Goal: Transaction & Acquisition: Purchase product/service

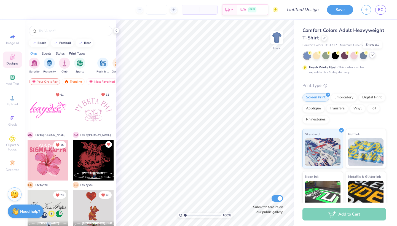
click at [372, 55] on icon at bounding box center [372, 55] width 4 height 4
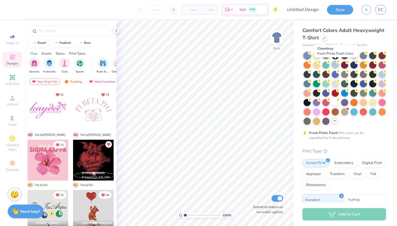
click at [336, 65] on div at bounding box center [335, 64] width 7 height 7
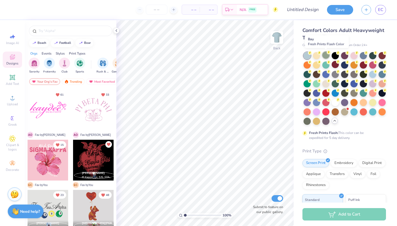
click at [326, 55] on div at bounding box center [325, 55] width 7 height 7
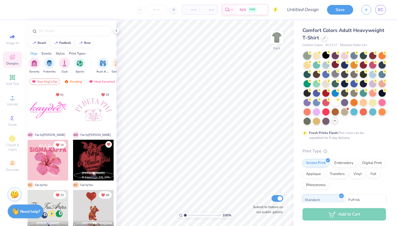
click at [336, 76] on div at bounding box center [335, 73] width 7 height 7
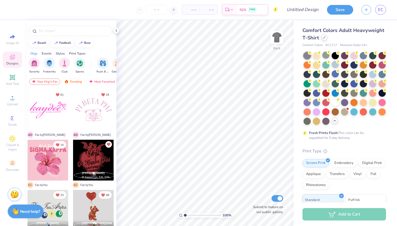
click at [325, 36] on div at bounding box center [324, 37] width 6 height 6
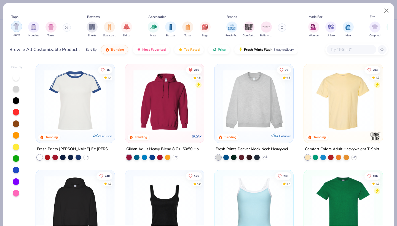
click at [18, 28] on img "filter for Shirts" at bounding box center [16, 26] width 6 height 6
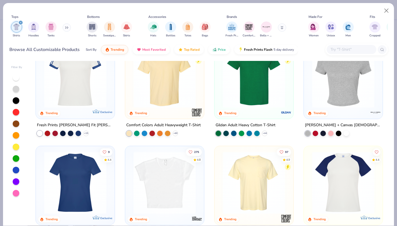
scroll to position [153, 0]
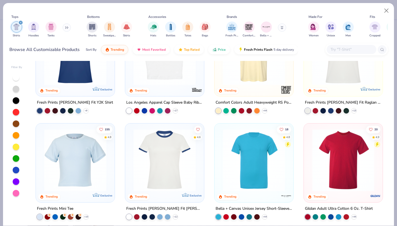
click at [318, 154] on div at bounding box center [275, 160] width 203 height 62
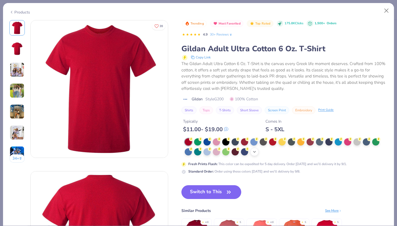
click at [256, 151] on icon at bounding box center [254, 152] width 4 height 4
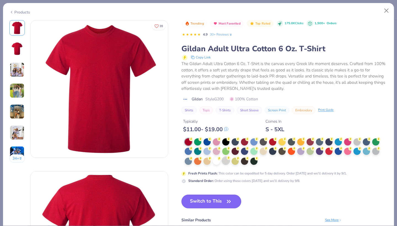
click at [228, 161] on div at bounding box center [225, 160] width 7 height 7
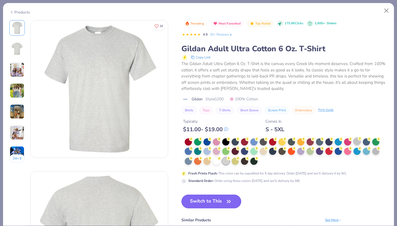
click at [359, 142] on div at bounding box center [357, 141] width 7 height 7
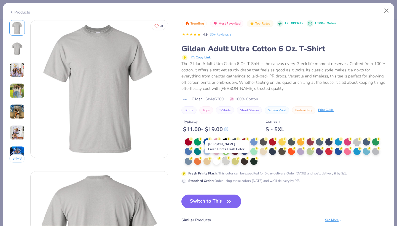
click at [224, 161] on div at bounding box center [225, 160] width 7 height 7
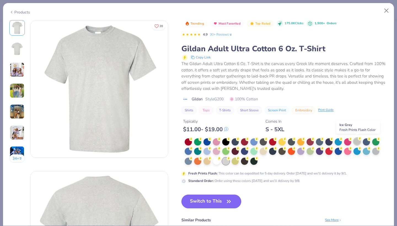
click at [356, 140] on div at bounding box center [357, 141] width 7 height 7
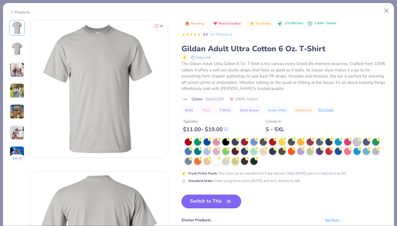
click at [19, 60] on div "34 +" at bounding box center [17, 93] width 16 height 147
click at [17, 56] on div at bounding box center [16, 48] width 15 height 15
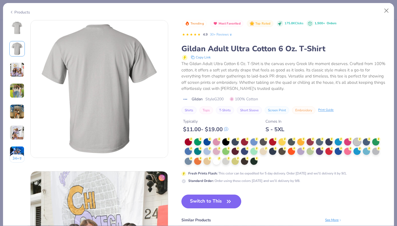
click at [16, 68] on img at bounding box center [17, 69] width 15 height 15
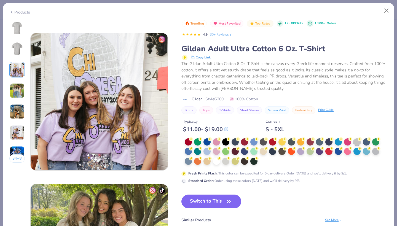
scroll to position [302, 0]
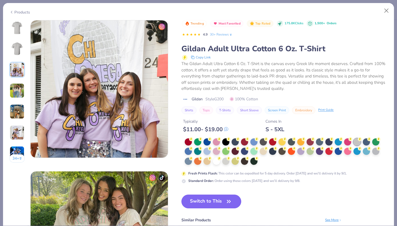
click at [15, 81] on div "34 +" at bounding box center [17, 93] width 16 height 147
click at [14, 90] on img at bounding box center [17, 90] width 15 height 15
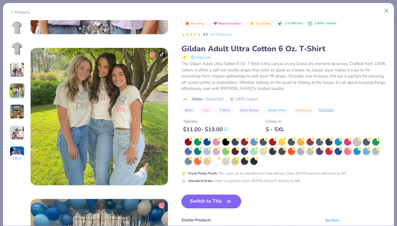
scroll to position [454, 0]
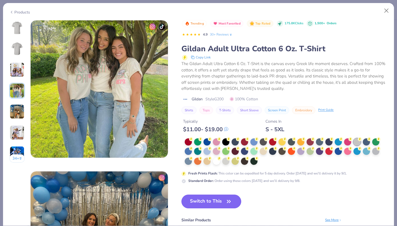
click at [227, 165] on div "Fresh Prints Flash : This color can be expedited for 5 day delivery. Order toda…" at bounding box center [285, 160] width 206 height 45
click at [376, 153] on div at bounding box center [375, 150] width 7 height 7
click at [4, 20] on div "34 + 20 K Kate Chi Omega, Vanderbilt University AC Alpha Phi, University of Nor…" at bounding box center [198, 123] width 391 height 206
click at [14, 25] on img at bounding box center [16, 27] width 13 height 13
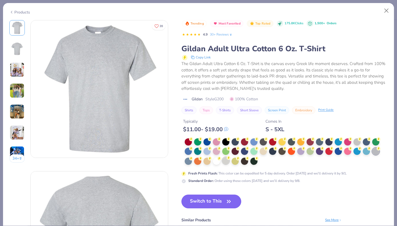
click at [227, 162] on div at bounding box center [225, 160] width 7 height 7
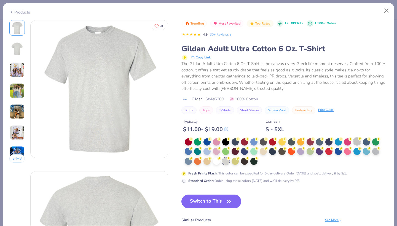
click at [360, 142] on div at bounding box center [357, 141] width 7 height 7
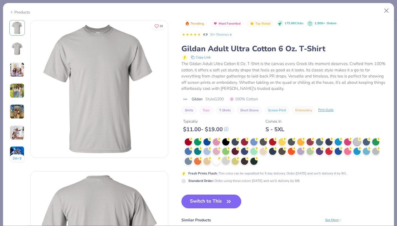
click at [227, 160] on div at bounding box center [225, 160] width 7 height 7
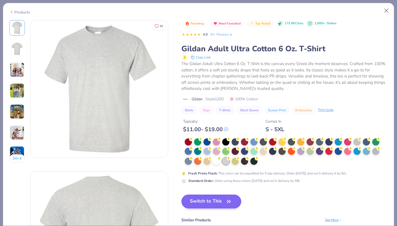
click at [209, 202] on button "Switch to This" at bounding box center [212, 202] width 60 height 14
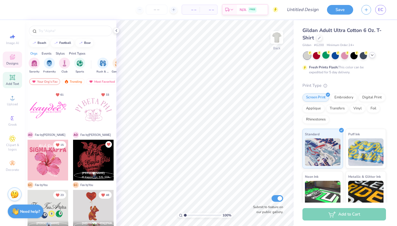
click at [12, 81] on div "Add Text" at bounding box center [12, 80] width 19 height 16
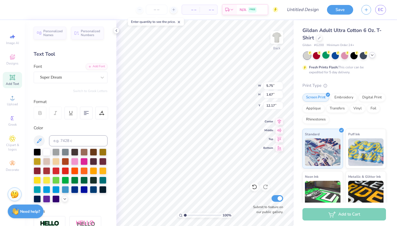
scroll to position [0, 1]
type textarea "Zeta Tau Alpha"
click at [96, 76] on div "Super Dream" at bounding box center [68, 77] width 58 height 9
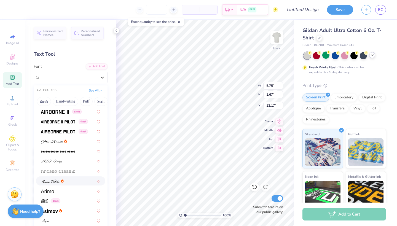
scroll to position [121, 0]
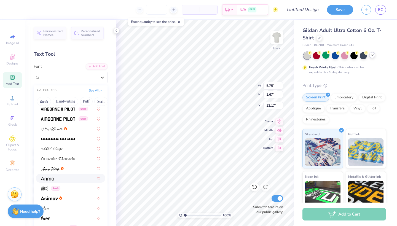
click at [58, 177] on div at bounding box center [71, 178] width 60 height 6
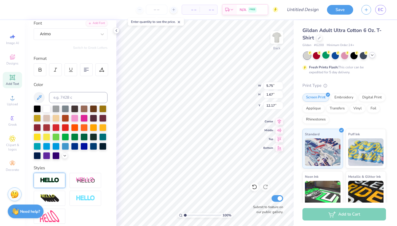
scroll to position [10, 0]
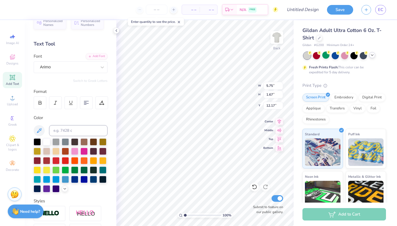
click at [71, 79] on div "Switch to Greek Letters" at bounding box center [71, 81] width 74 height 4
click at [69, 69] on div "Arimo" at bounding box center [68, 67] width 58 height 9
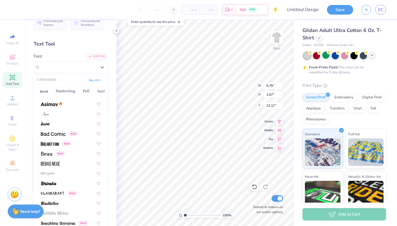
scroll to position [238, 0]
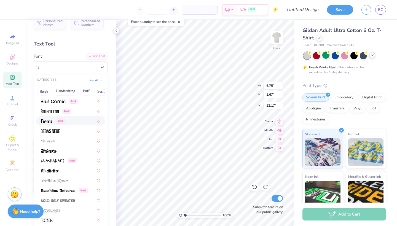
click at [49, 124] on span at bounding box center [47, 121] width 12 height 6
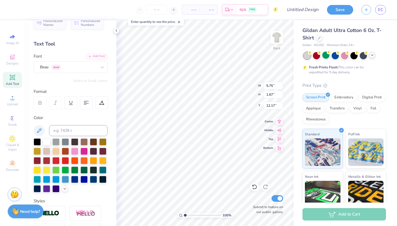
scroll to position [0, 1]
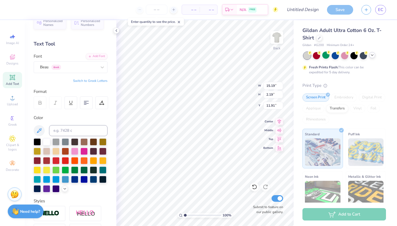
type input "2.77"
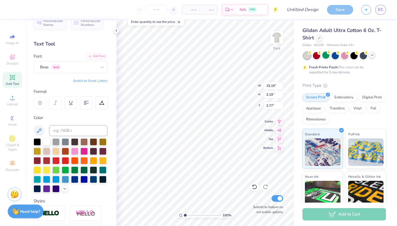
type input "7.69"
type input "1.11"
type input "3.85"
type input "5.24"
type input "0.75"
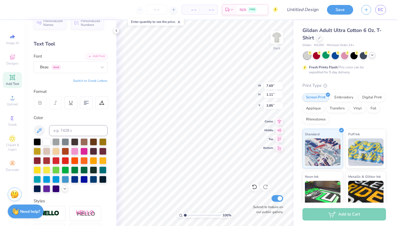
type input "4.21"
type input "2.62"
click at [15, 81] on div "Add Text" at bounding box center [12, 80] width 19 height 16
type textarea "1898"
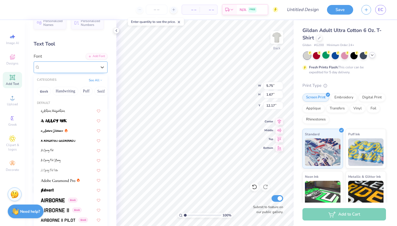
click at [95, 71] on div "Super Dream" at bounding box center [71, 68] width 74 height 12
click at [46, 94] on button "Greek" at bounding box center [44, 91] width 14 height 9
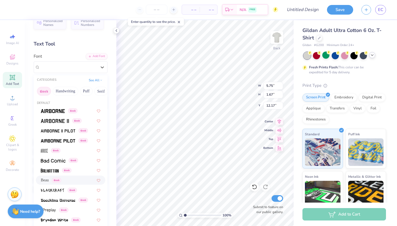
click at [44, 181] on span "Beau" at bounding box center [45, 180] width 8 height 6
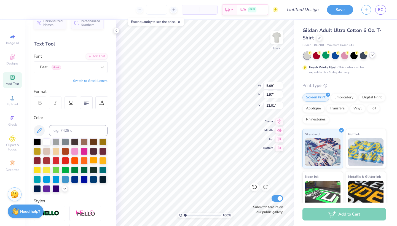
type input "1.55"
type input "0.60"
type input "13.39"
type input "3.71"
type input "6.76"
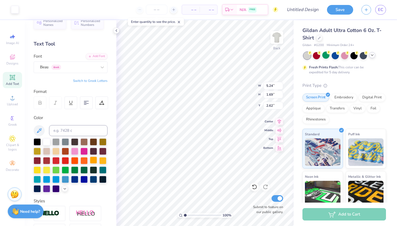
type input "2.18"
type input "2.55"
click at [337, 95] on div "Embroidery" at bounding box center [344, 97] width 26 height 8
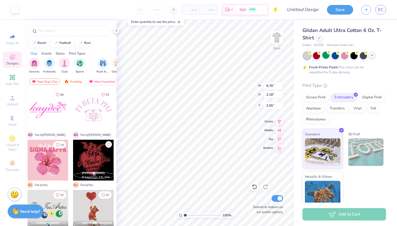
type input "2.59"
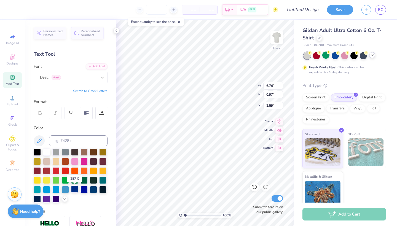
click at [76, 190] on div at bounding box center [74, 189] width 7 height 7
click at [75, 192] on div at bounding box center [74, 189] width 7 height 7
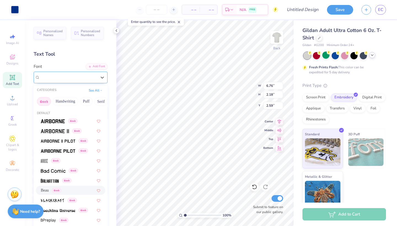
click at [58, 75] on span "Greek" at bounding box center [56, 77] width 9 height 5
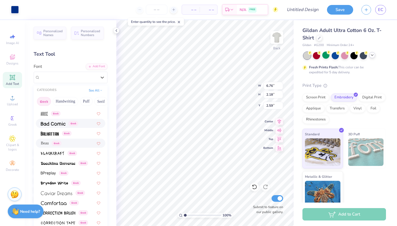
scroll to position [48, 0]
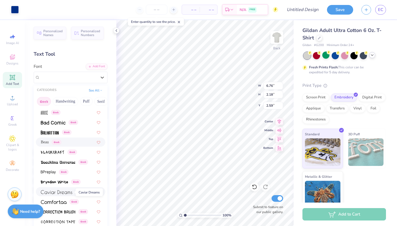
click at [52, 190] on span at bounding box center [56, 192] width 31 height 6
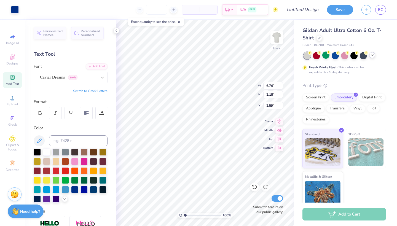
type input "7.45"
type input "2.21"
type input "2.56"
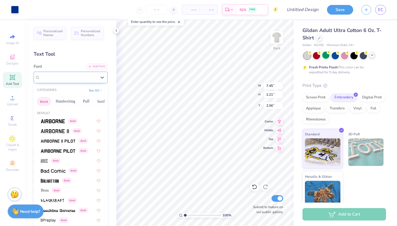
click at [70, 78] on div "Caviar Dreams Greek" at bounding box center [68, 77] width 58 height 9
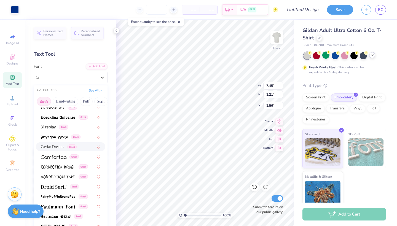
scroll to position [181, 0]
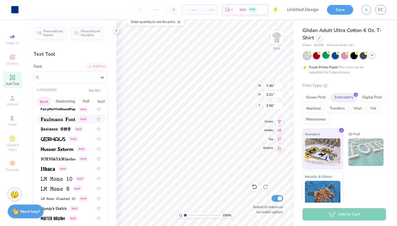
click at [63, 121] on img at bounding box center [58, 120] width 34 height 4
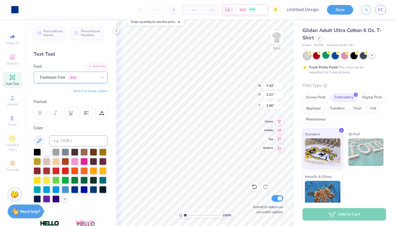
click at [62, 76] on span "Faulmann Font" at bounding box center [52, 77] width 25 height 6
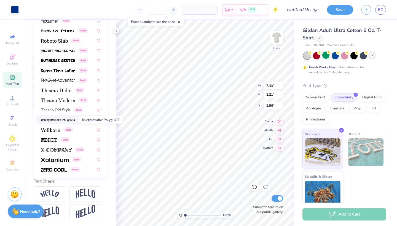
scroll to position [95, 0]
click at [59, 152] on img at bounding box center [56, 150] width 31 height 4
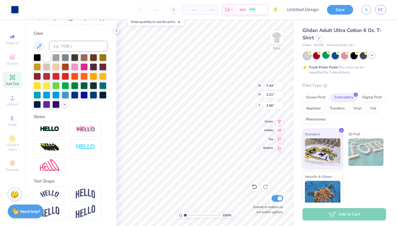
type input "8.41"
type input "2.05"
type input "2.72"
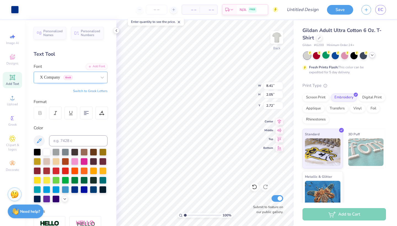
scroll to position [0, 0]
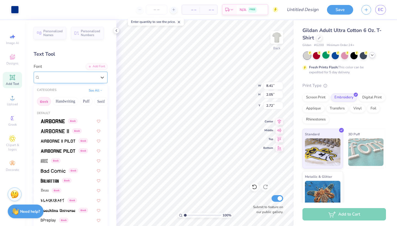
click at [64, 73] on div "X Company Greek" at bounding box center [68, 77] width 58 height 9
click at [50, 182] on img at bounding box center [50, 181] width 18 height 4
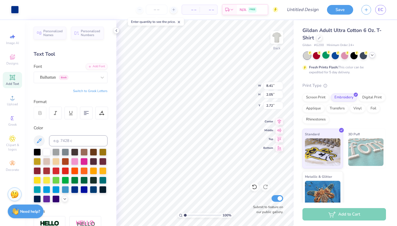
type input "5.96"
type input "2.12"
type input "2.65"
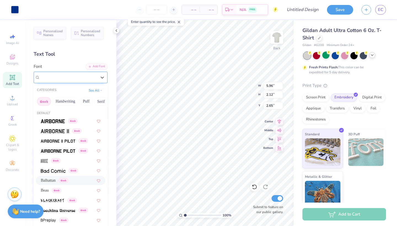
click at [57, 82] on div "Balhattan Greek" at bounding box center [71, 78] width 74 height 12
click at [62, 99] on button "Handwriting" at bounding box center [66, 101] width 26 height 9
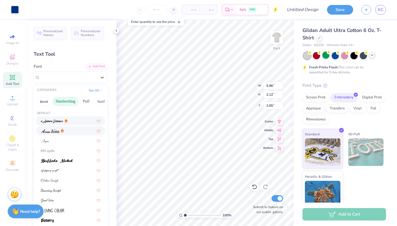
click at [53, 130] on img at bounding box center [50, 131] width 19 height 4
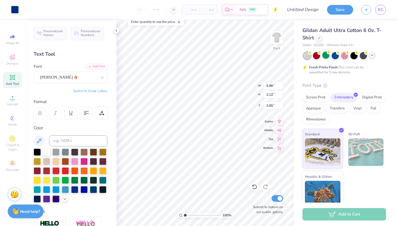
type input "4.65"
type input "2.19"
type input "2.58"
click at [55, 73] on div "Ariana Violeta" at bounding box center [68, 77] width 58 height 9
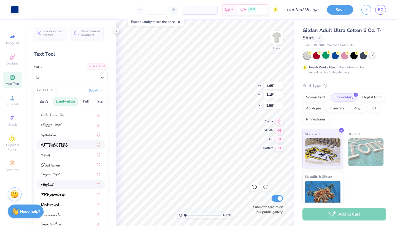
scroll to position [125, 0]
click at [60, 138] on div at bounding box center [71, 134] width 70 height 9
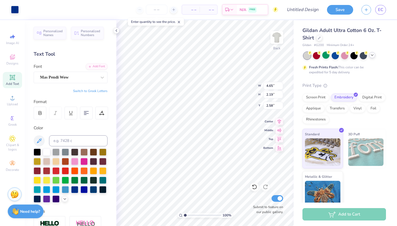
type input "3.83"
type input "2.12"
type input "2.65"
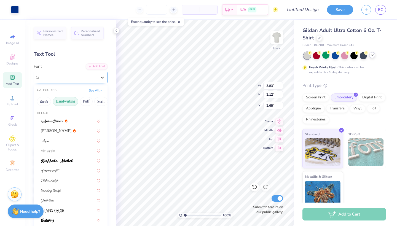
click at [83, 78] on div "Mas Pendi Wow" at bounding box center [68, 77] width 58 height 9
click at [89, 102] on button "Puff" at bounding box center [86, 101] width 13 height 9
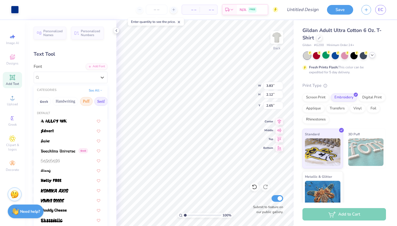
click at [98, 103] on button "Serif" at bounding box center [101, 101] width 14 height 9
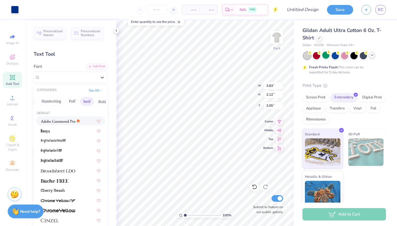
scroll to position [0, 15]
click at [99, 104] on button "Bold" at bounding box center [102, 101] width 14 height 9
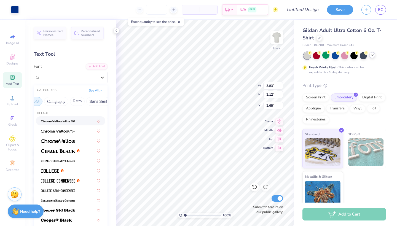
scroll to position [0, 82]
click at [75, 150] on img at bounding box center [58, 151] width 34 height 4
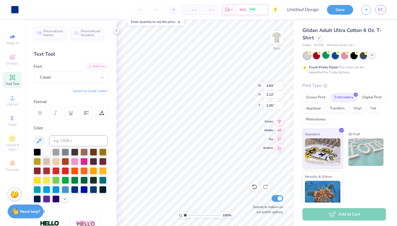
type input "8.57"
type input "2.08"
type input "2.69"
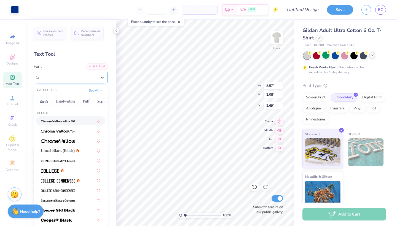
click at [76, 81] on div at bounding box center [68, 77] width 57 height 7
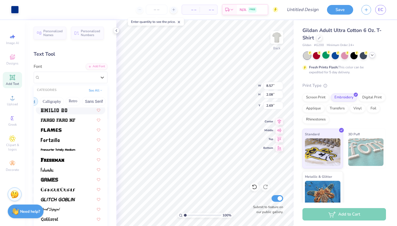
scroll to position [0, 91]
click at [57, 104] on button "Calligraphy" at bounding box center [45, 101] width 24 height 9
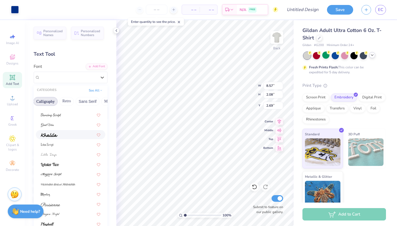
scroll to position [135, 0]
click at [58, 174] on img at bounding box center [51, 175] width 21 height 4
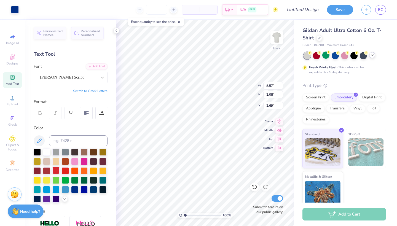
type input "9.05"
type input "2.37"
type input "2.40"
click at [87, 69] on div "Add Font" at bounding box center [97, 66] width 22 height 6
click at [101, 78] on icon at bounding box center [103, 78] width 6 height 6
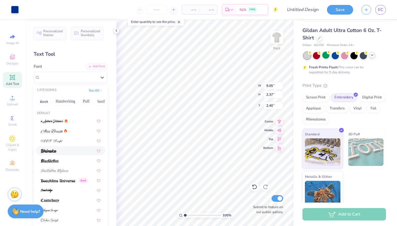
click at [67, 152] on div at bounding box center [71, 151] width 60 height 6
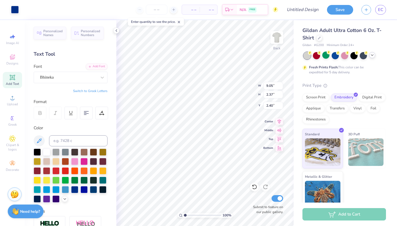
type input "5.46"
type input "2.12"
type input "2.65"
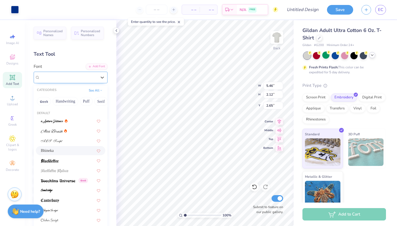
click at [70, 77] on div "Bhineka" at bounding box center [68, 77] width 58 height 9
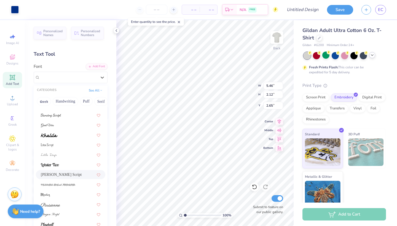
click at [65, 176] on span "Magiera Script" at bounding box center [61, 175] width 41 height 6
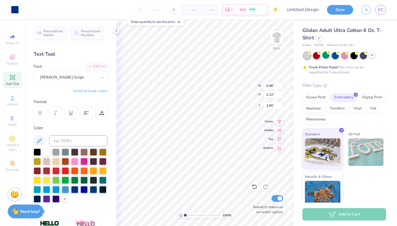
type input "9.05"
type input "2.37"
type input "2.40"
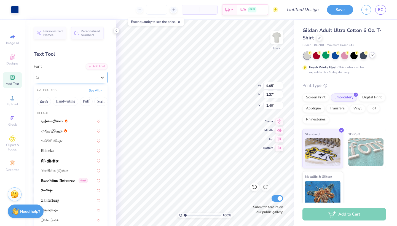
click at [75, 81] on div at bounding box center [68, 77] width 57 height 7
click at [50, 102] on button "Greek" at bounding box center [44, 101] width 14 height 9
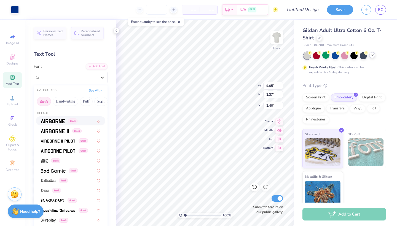
click at [53, 118] on div "Greek" at bounding box center [71, 120] width 70 height 9
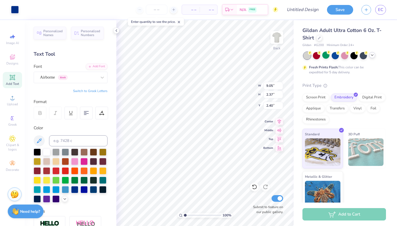
type input "8.21"
type input "2.08"
type input "2.69"
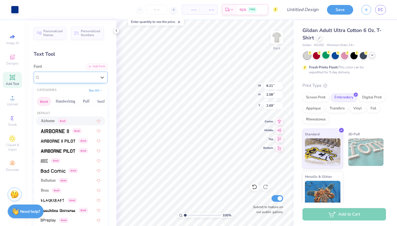
click at [53, 78] on span "Airborne" at bounding box center [47, 77] width 15 height 6
click at [65, 161] on div "Greek" at bounding box center [71, 161] width 60 height 6
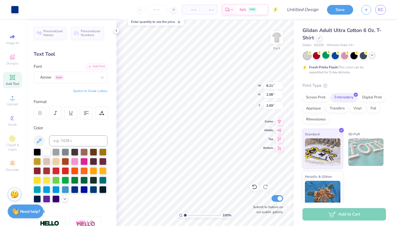
type input "4.23"
type input "2.18"
type input "2.59"
click at [58, 79] on span "Greek" at bounding box center [58, 77] width 9 height 5
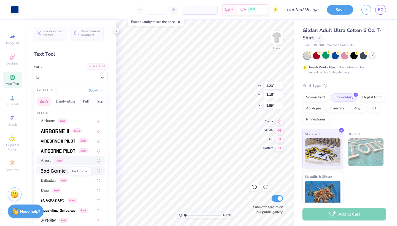
click at [58, 169] on span at bounding box center [53, 171] width 25 height 6
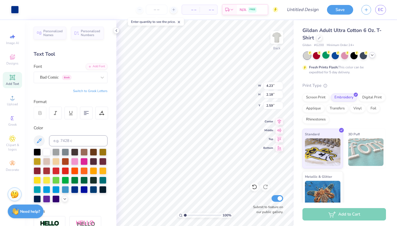
type input "7.28"
type input "2.21"
type input "2.56"
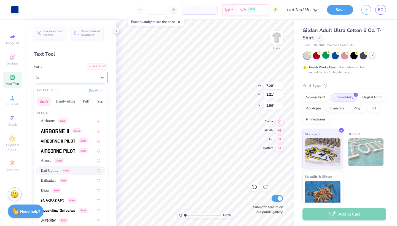
click at [69, 81] on div at bounding box center [68, 77] width 57 height 7
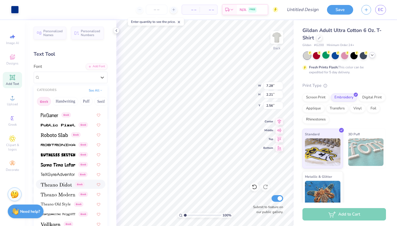
scroll to position [334, 0]
click at [62, 185] on img at bounding box center [56, 185] width 31 height 4
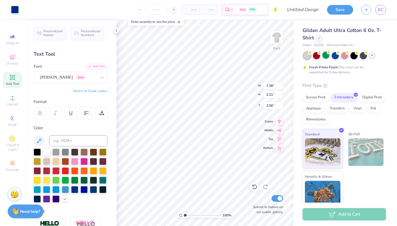
type input "7.29"
type input "2.24"
type input "2.53"
click at [337, 13] on button "Save" at bounding box center [340, 9] width 26 height 10
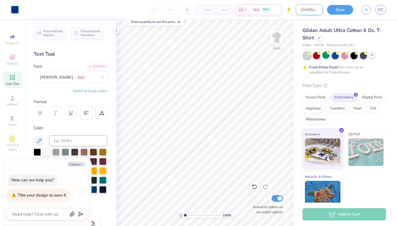
type textarea "x"
click at [308, 10] on input "Design Title" at bounding box center [309, 9] width 27 height 11
type input "p"
type textarea "x"
type input "pa"
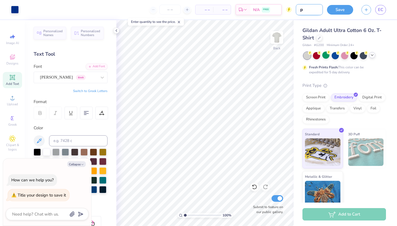
type textarea "x"
type input "pan"
type textarea "x"
type input "panh"
type textarea "x"
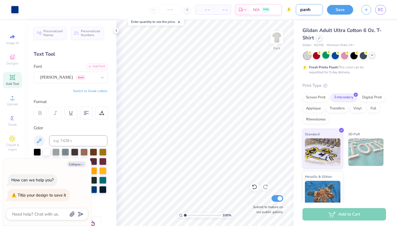
type input "panhe"
type textarea "x"
type input "panhel"
type textarea "x"
type input "panhel"
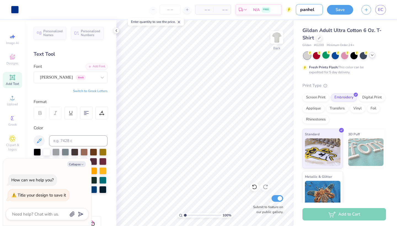
type textarea "x"
type input "panhel 1"
type textarea "x"
type input "panhel 1"
click at [342, 9] on button "Save" at bounding box center [340, 9] width 26 height 10
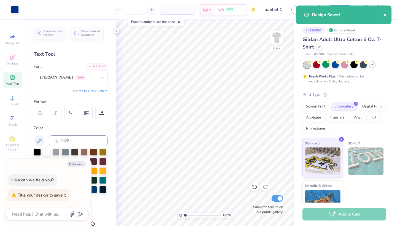
click at [385, 16] on icon "close" at bounding box center [385, 15] width 4 height 4
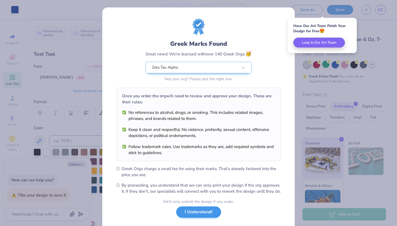
click at [196, 218] on button "I Understand!" at bounding box center [198, 212] width 45 height 11
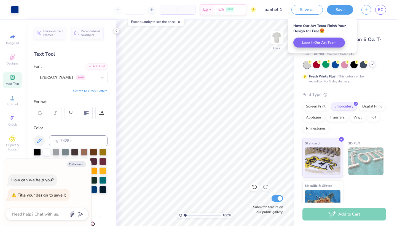
type textarea "x"
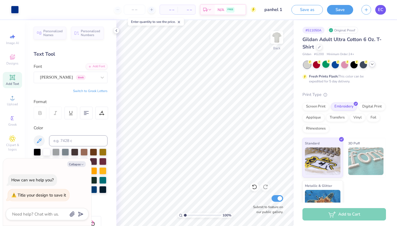
click at [382, 10] on span "EC" at bounding box center [380, 10] width 5 height 6
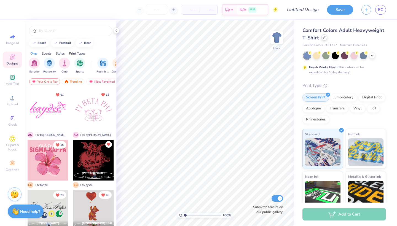
click at [322, 38] on div at bounding box center [324, 37] width 6 height 6
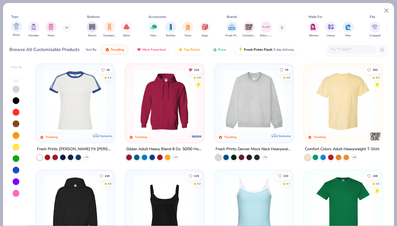
click at [16, 33] on span "Shirts" at bounding box center [16, 35] width 7 height 4
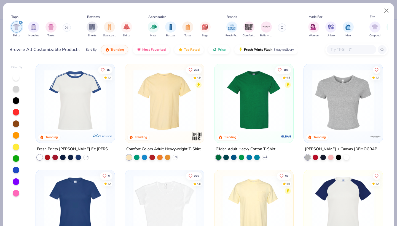
click at [266, 110] on img at bounding box center [254, 101] width 68 height 62
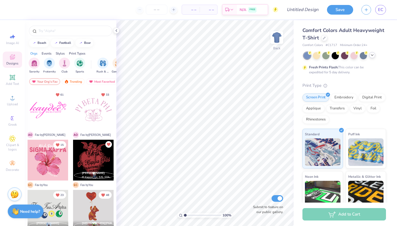
click at [371, 55] on icon at bounding box center [372, 55] width 4 height 4
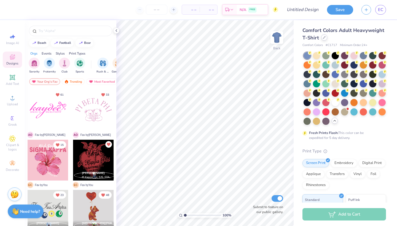
click at [324, 40] on div at bounding box center [324, 37] width 6 height 6
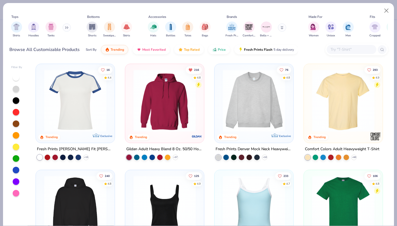
click at [23, 29] on div "Shirts Hoodies Tanks" at bounding box center [40, 29] width 63 height 20
click at [22, 29] on div "filter for Shirts" at bounding box center [16, 26] width 11 height 11
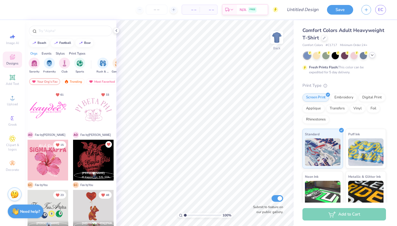
click at [371, 54] on icon at bounding box center [372, 55] width 4 height 4
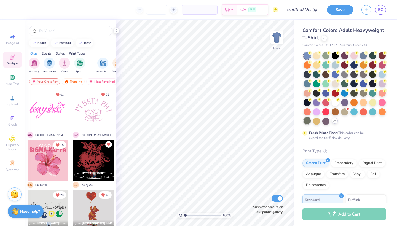
click at [309, 119] on div at bounding box center [307, 120] width 7 height 7
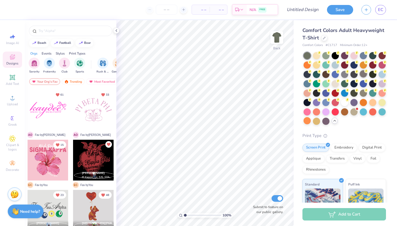
click at [362, 76] on div at bounding box center [363, 73] width 7 height 7
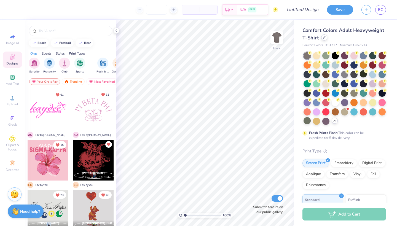
click at [324, 39] on icon at bounding box center [324, 37] width 3 height 3
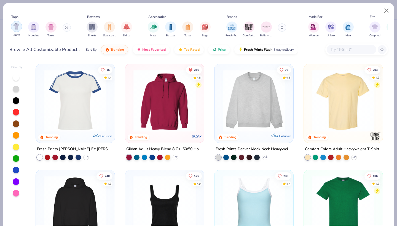
click at [16, 30] on div "filter for Shirts" at bounding box center [16, 26] width 11 height 11
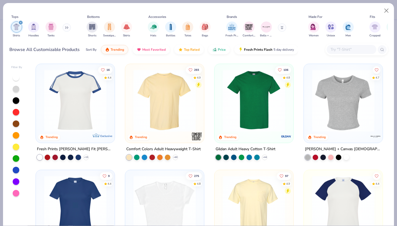
click at [244, 120] on img at bounding box center [254, 101] width 68 height 62
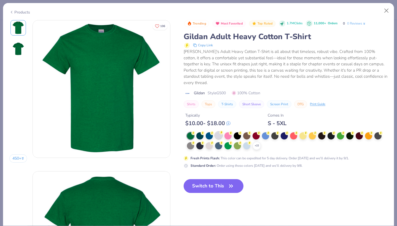
click at [220, 128] on div "Trending Most Favorited Top Rated 1.7M Clicks 11,000+ Orders 0 0 Reviews Gildan…" at bounding box center [286, 94] width 204 height 148
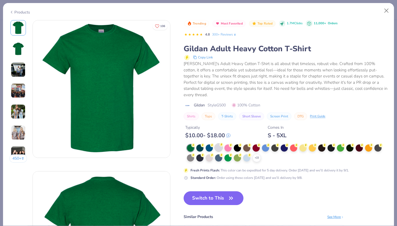
click at [219, 144] on div at bounding box center [218, 147] width 7 height 7
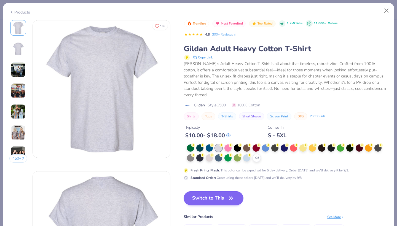
click at [212, 192] on button "Switch to This" at bounding box center [214, 198] width 60 height 14
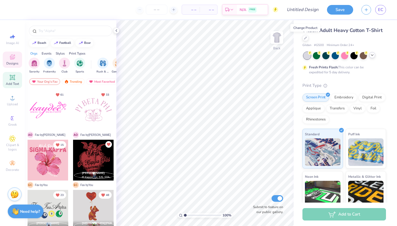
click at [12, 84] on span "Add Text" at bounding box center [12, 84] width 13 height 4
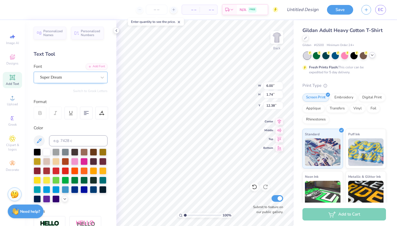
type textarea "ZETA"
click at [79, 81] on div "Super Dream" at bounding box center [68, 77] width 58 height 9
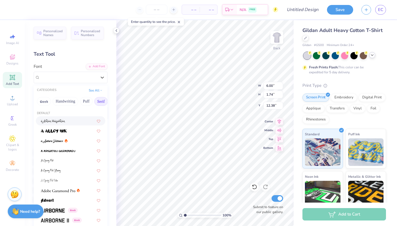
click at [98, 102] on button "Serif" at bounding box center [101, 101] width 14 height 9
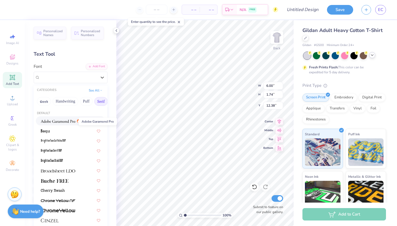
click at [72, 121] on img at bounding box center [58, 121] width 34 height 4
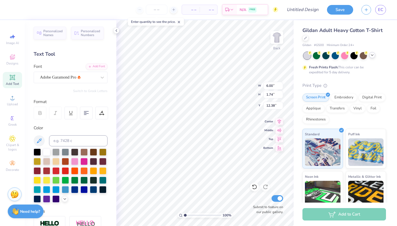
click at [82, 67] on div "Font Adobe Garamond Pro" at bounding box center [71, 73] width 74 height 20
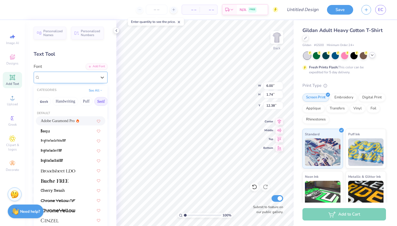
click at [76, 75] on div "Adobe Garamond Pro" at bounding box center [68, 77] width 58 height 9
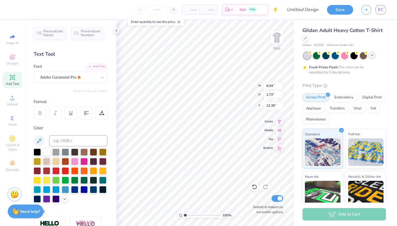
type input "3.00"
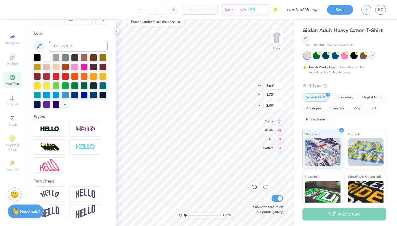
scroll to position [95, 0]
click at [78, 192] on img at bounding box center [85, 194] width 19 height 10
type input "2.97"
type input "4.83"
type input "11.16"
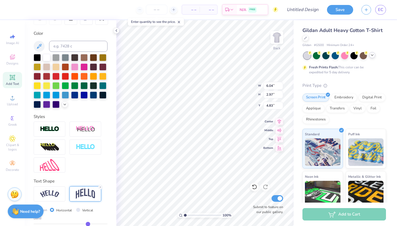
type input "5.48"
type input "2.38"
click at [340, 99] on div "Embroidery" at bounding box center [344, 97] width 26 height 8
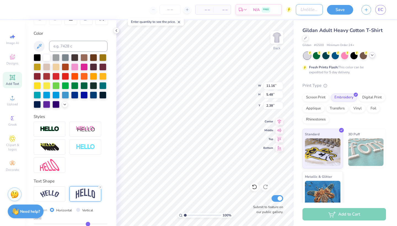
click at [308, 11] on input "Design Title" at bounding box center [309, 9] width 27 height 11
type input "panhel 2"
click at [339, 6] on button "Save" at bounding box center [340, 9] width 26 height 10
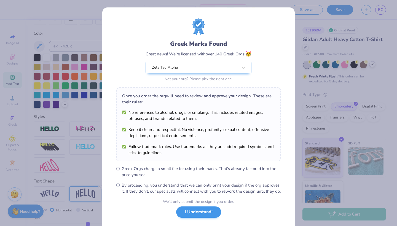
click at [203, 218] on button "I Understand!" at bounding box center [198, 212] width 45 height 11
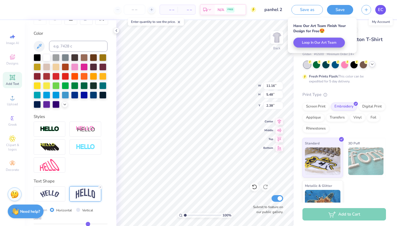
click at [382, 12] on span "EC" at bounding box center [380, 10] width 5 height 6
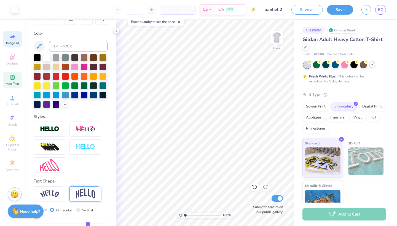
click at [8, 38] on div "Image AI" at bounding box center [12, 39] width 19 height 16
select select "4"
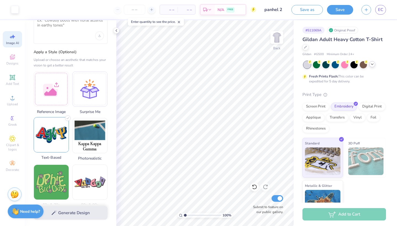
scroll to position [32, 0]
click at [44, 136] on img at bounding box center [51, 134] width 35 height 35
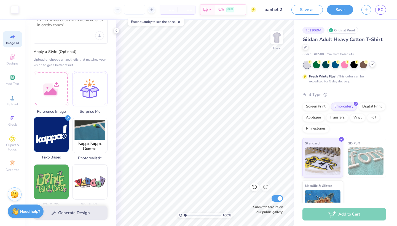
click at [58, 137] on img at bounding box center [51, 134] width 35 height 35
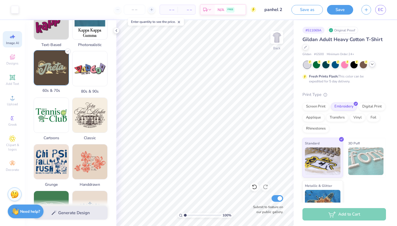
scroll to position [3, 0]
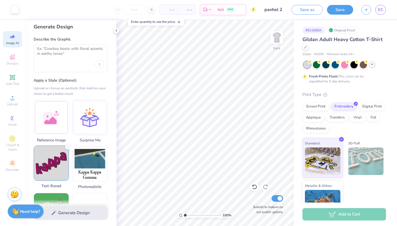
click at [54, 155] on img at bounding box center [51, 163] width 35 height 35
click at [60, 68] on div at bounding box center [71, 58] width 74 height 28
click at [62, 48] on textarea at bounding box center [70, 53] width 67 height 14
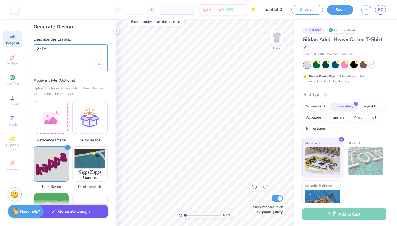
type textarea "ZETA"
click at [69, 211] on button "Generate Design" at bounding box center [71, 212] width 74 height 14
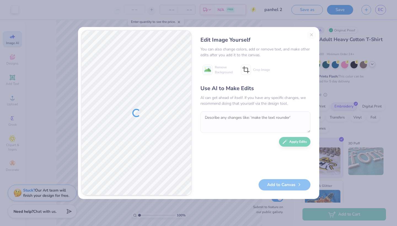
click at [312, 34] on div "Edit Image Yourself You can also change colors, add or remove text, and make ot…" at bounding box center [255, 113] width 121 height 166
click at [312, 35] on div "Edit Image Yourself You can also change colors, add or remove text, and make ot…" at bounding box center [255, 113] width 121 height 166
click at [66, 55] on div "Edit Image Yourself You can also change colors, add or remove text, and make ot…" at bounding box center [198, 113] width 397 height 226
click at [312, 34] on div "Edit Image Yourself You can also change colors, add or remove text, and make ot…" at bounding box center [255, 113] width 121 height 166
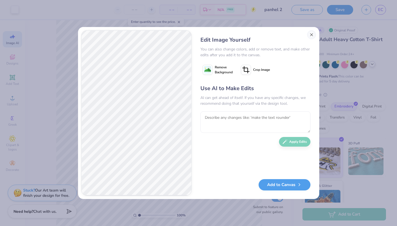
click at [312, 35] on button "Close" at bounding box center [311, 34] width 9 height 9
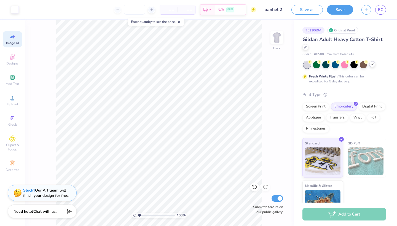
click at [14, 42] on span "Image AI" at bounding box center [12, 43] width 13 height 4
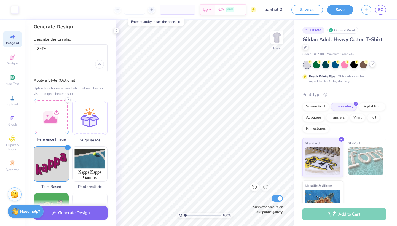
click at [48, 107] on div at bounding box center [51, 116] width 35 height 35
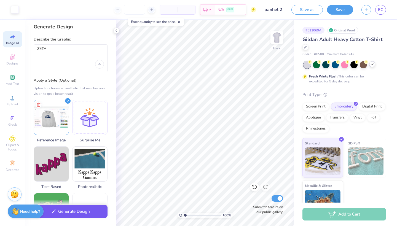
click at [75, 215] on button "Generate Design" at bounding box center [71, 212] width 74 height 14
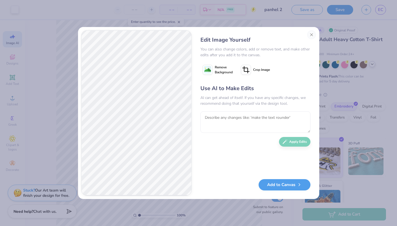
click at [245, 71] on icon at bounding box center [246, 70] width 10 height 10
click at [191, 106] on div at bounding box center [136, 113] width 110 height 166
click at [280, 80] on div "Edit Image Yourself You can also change colors, add or remove text, and make ot…" at bounding box center [255, 113] width 121 height 166
click at [255, 70] on icon at bounding box center [255, 69] width 3 height 3
click at [219, 71] on span "Remove Background" at bounding box center [224, 70] width 18 height 10
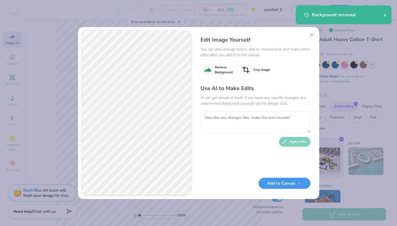
click at [272, 181] on button "Add to Canvas" at bounding box center [285, 183] width 52 height 11
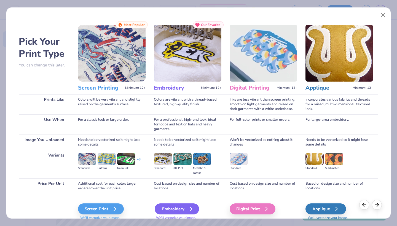
click at [171, 212] on div "Embroidery" at bounding box center [177, 209] width 44 height 11
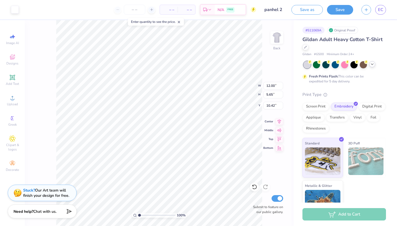
type input "11.16"
type input "5.48"
type input "2.38"
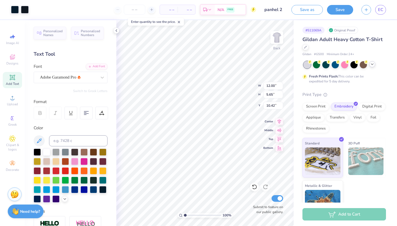
type input "3.39"
type input "10.29"
type input "4.85"
type input "3.00"
click at [14, 9] on div at bounding box center [15, 9] width 8 height 8
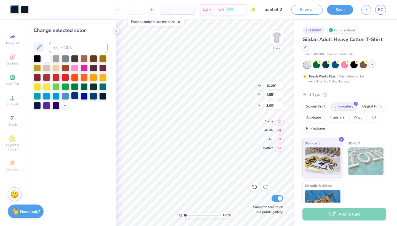
click at [76, 95] on div at bounding box center [74, 95] width 7 height 7
click at [26, 13] on div at bounding box center [25, 9] width 8 height 8
click at [65, 97] on div at bounding box center [65, 95] width 7 height 7
click at [75, 96] on div at bounding box center [74, 95] width 7 height 7
click at [99, 140] on div "Change selected color" at bounding box center [71, 123] width 92 height 206
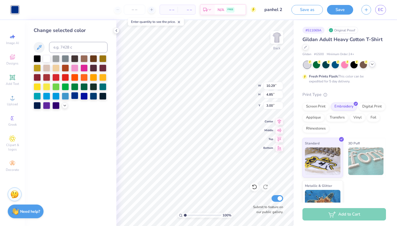
click at [76, 95] on div at bounding box center [74, 95] width 7 height 7
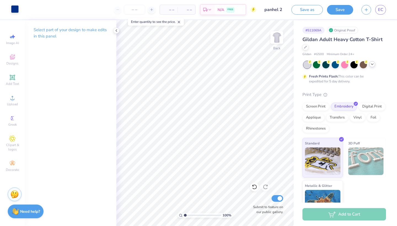
click at [15, 9] on div at bounding box center [15, 9] width 8 height 8
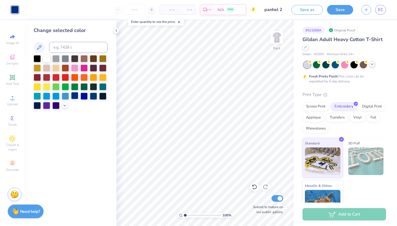
click at [74, 97] on div at bounding box center [74, 95] width 7 height 7
click at [94, 98] on div at bounding box center [93, 95] width 7 height 7
click at [117, 31] on icon at bounding box center [116, 30] width 4 height 4
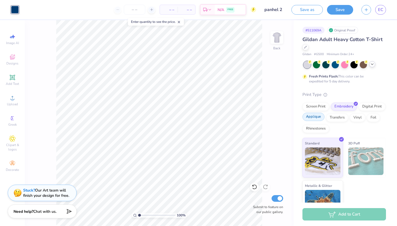
click at [312, 116] on div "Applique" at bounding box center [314, 117] width 22 height 8
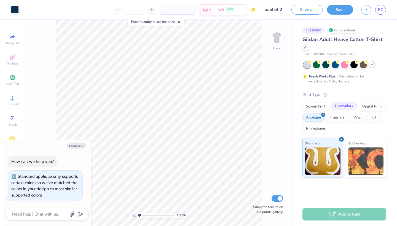
click at [344, 106] on div "Embroidery" at bounding box center [344, 106] width 26 height 8
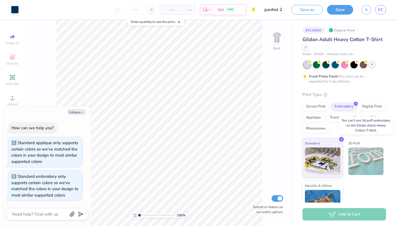
click at [355, 155] on img at bounding box center [366, 162] width 36 height 28
click at [335, 155] on img at bounding box center [323, 161] width 36 height 28
click at [361, 86] on div "Gildan Adult Heavy Cotton T-Shirt Gildan # G500 Minimum Order: 24 + Fresh Print…" at bounding box center [345, 128] width 84 height 184
click at [338, 13] on button "Save" at bounding box center [340, 9] width 26 height 10
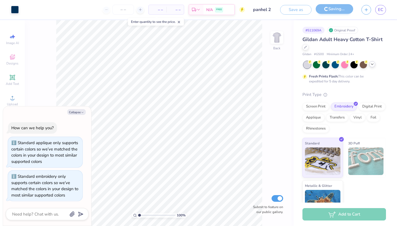
type textarea "x"
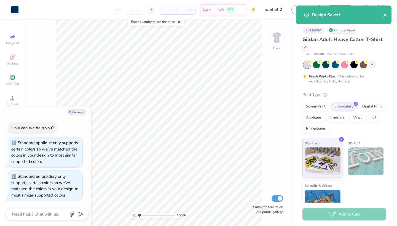
click at [386, 14] on icon "close" at bounding box center [385, 15] width 3 height 3
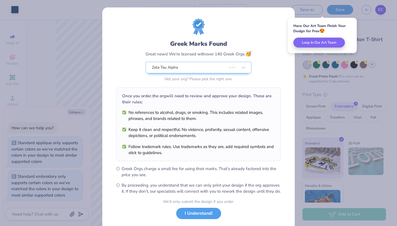
click at [380, 9] on body "Art colors – – Per Item – – Total Est. Delivery N/A FREE Design Title panhel 2 …" at bounding box center [198, 113] width 397 height 226
click at [185, 226] on div "We’ll only submit the design if you order. I Understand! No Greek marks in your…" at bounding box center [198, 216] width 71 height 35
click at [189, 218] on button "I Understand!" at bounding box center [198, 212] width 45 height 11
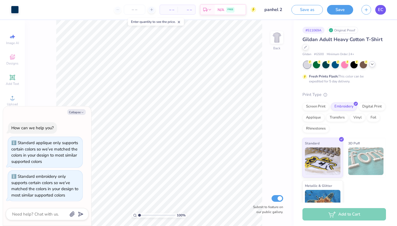
click at [384, 8] on link "EC" at bounding box center [380, 10] width 11 height 10
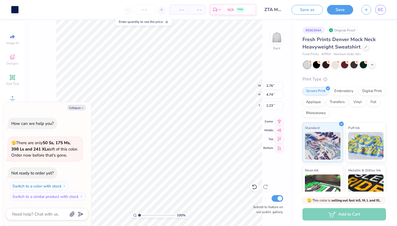
click at [51, 89] on div "100 % Back W 2.76 2.76 " H 4.74 4.74 " Y 2.23 2.23 " Center Middle Top Bottom S…" at bounding box center [159, 123] width 269 height 206
type textarea "x"
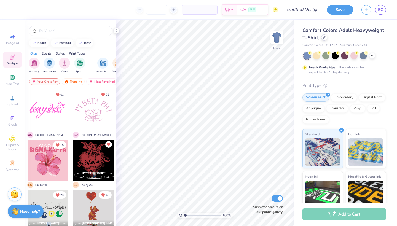
click at [324, 41] on div at bounding box center [324, 37] width 6 height 6
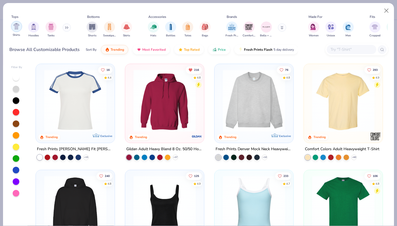
click at [17, 28] on img "filter for Shirts" at bounding box center [16, 26] width 6 height 6
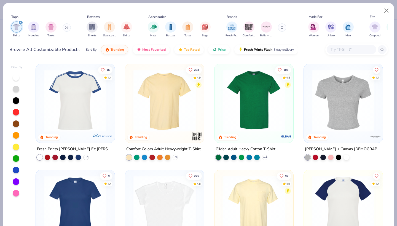
click at [238, 114] on img at bounding box center [254, 101] width 68 height 62
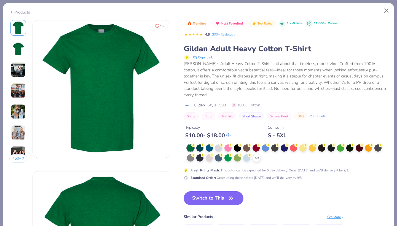
click at [221, 132] on div "$ 10.00 - $ 18.00" at bounding box center [207, 135] width 45 height 7
click at [219, 132] on div "$ 10.00 - $ 18.00" at bounding box center [207, 135] width 45 height 7
click at [220, 132] on div "$ 10.00 - $ 18.00" at bounding box center [207, 135] width 45 height 7
click at [257, 145] on div at bounding box center [256, 148] width 7 height 7
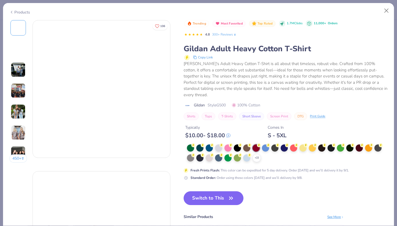
click at [218, 179] on div "Trending Most Favorited Top Rated 1.7M Clicks 11,000+ Orders 4.8 300+ Reviews G…" at bounding box center [286, 143] width 204 height 246
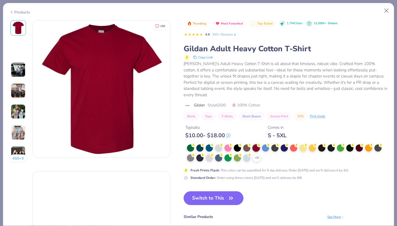
click at [220, 125] on div "Typically $ 10.00 - $ 18.00" at bounding box center [207, 132] width 45 height 14
click at [219, 132] on div "$ 10.00 - $ 18.00" at bounding box center [207, 135] width 45 height 7
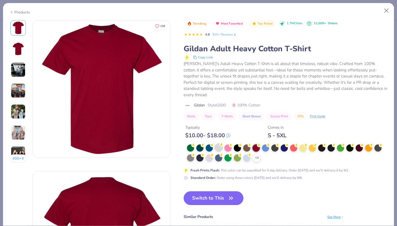
click at [195, 143] on circle at bounding box center [193, 145] width 4 height 4
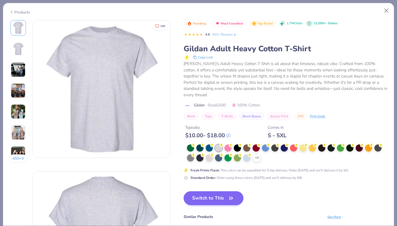
click at [207, 191] on button "Switch to This" at bounding box center [214, 198] width 60 height 14
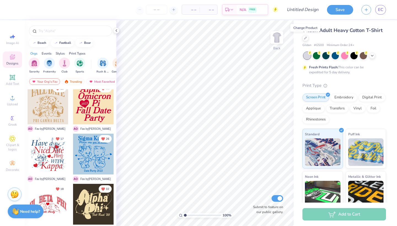
scroll to position [430, 0]
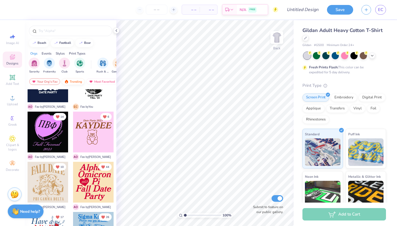
click at [80, 81] on div "Trending" at bounding box center [73, 81] width 23 height 7
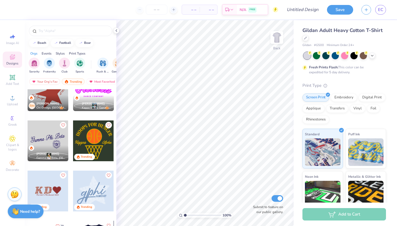
scroll to position [370, 0]
click at [53, 133] on div at bounding box center [48, 141] width 41 height 41
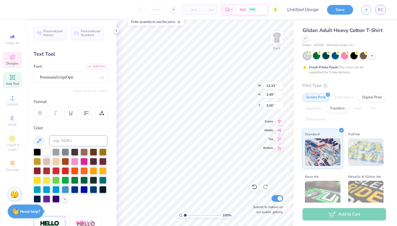
scroll to position [0, 0]
type textarea "Zeta Tau Alpha"
type textarea "zeta tau zlpha"
type input "3.00"
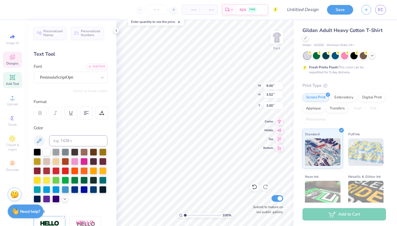
type textarea "zeta tau alpha"
click at [27, 209] on strong "Need help?" at bounding box center [30, 210] width 20 height 5
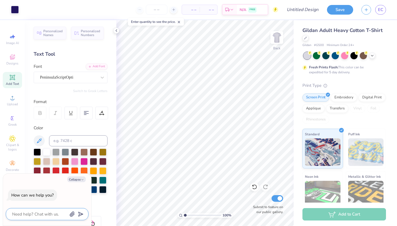
click at [40, 214] on textarea at bounding box center [40, 214] width 56 height 7
type textarea "x"
click at [306, 9] on input "Design Title" at bounding box center [309, 9] width 27 height 11
type input "p"
type textarea "x"
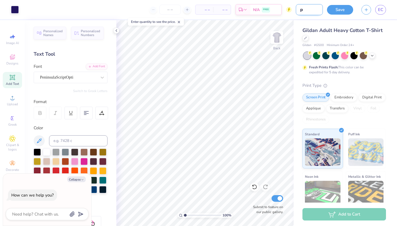
type input "pa"
type textarea "x"
type input "pam"
type textarea "x"
type input "pa"
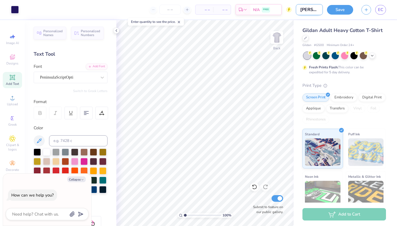
type textarea "x"
type input "p"
type textarea "x"
click at [17, 108] on div "Upload" at bounding box center [12, 100] width 19 height 16
click at [11, 118] on icon at bounding box center [12, 118] width 7 height 7
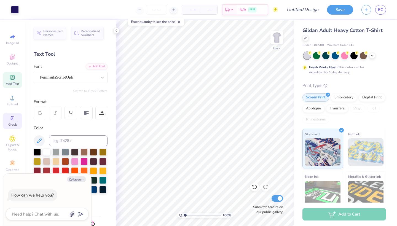
type textarea "x"
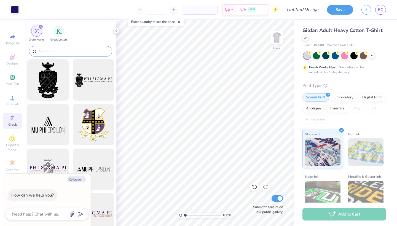
click at [67, 52] on input "text" at bounding box center [73, 52] width 71 height 6
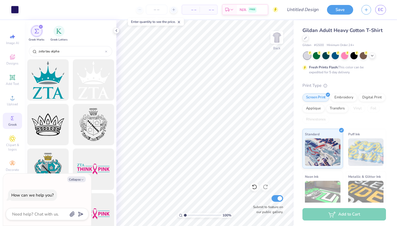
scroll to position [0, 0]
type input "zeta tau alpha"
click at [99, 136] on div at bounding box center [94, 125] width 46 height 46
type textarea "x"
type input "2.97"
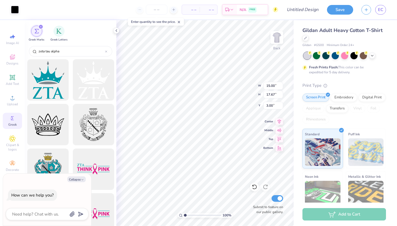
type input "3.50"
type input "17.18"
type textarea "x"
type input "5.07"
type textarea "x"
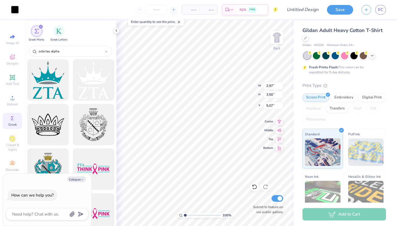
type input "2.61"
type input "3.07"
type input "5.49"
type textarea "x"
type input "4.98"
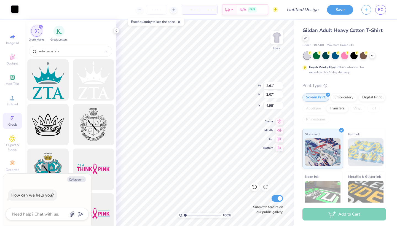
click at [14, 9] on div at bounding box center [15, 9] width 8 height 8
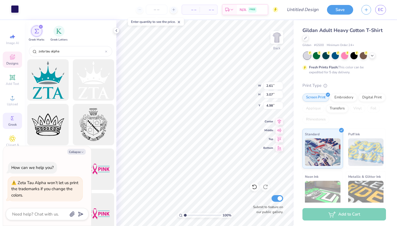
type textarea "x"
type input "8.99"
type input "3.51"
type input "3.00"
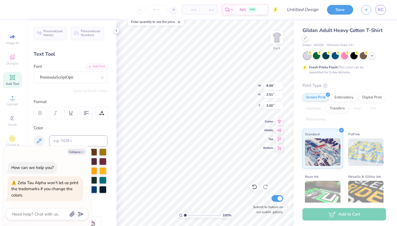
type textarea "x"
type input "2.61"
type input "3.07"
type input "4.98"
click at [15, 10] on div at bounding box center [15, 9] width 8 height 8
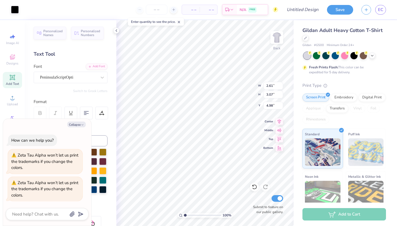
click at [98, 126] on div "Color" at bounding box center [71, 128] width 74 height 6
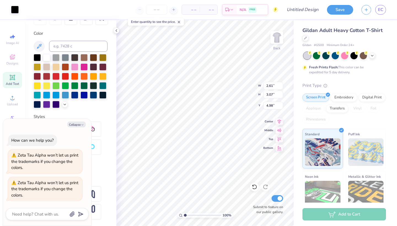
scroll to position [95, 0]
click at [85, 97] on div at bounding box center [84, 94] width 7 height 7
click at [77, 96] on div at bounding box center [74, 94] width 7 height 7
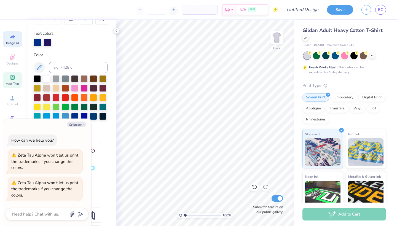
click at [13, 43] on span "Image AI" at bounding box center [12, 43] width 13 height 4
type textarea "x"
select select "4"
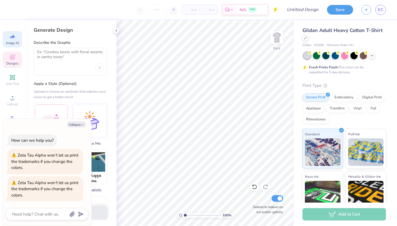
click at [15, 62] on span "Designs" at bounding box center [12, 63] width 12 height 4
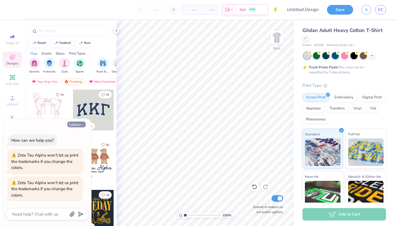
click at [83, 124] on icon "button" at bounding box center [82, 124] width 3 height 3
type textarea "x"
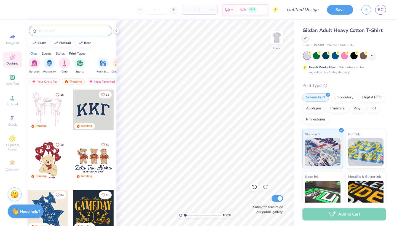
click at [72, 30] on input "text" at bounding box center [73, 31] width 71 height 6
click at [99, 81] on div "Most Favorited" at bounding box center [101, 81] width 31 height 7
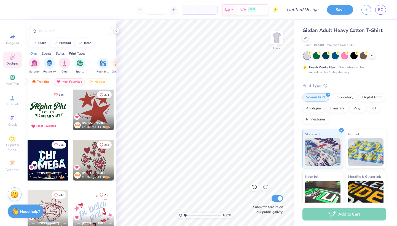
scroll to position [0, 32]
click at [97, 82] on div "Newest" at bounding box center [97, 81] width 21 height 7
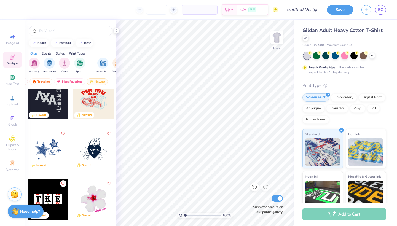
scroll to position [651, 0]
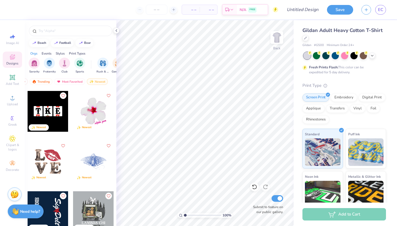
click at [94, 162] on div at bounding box center [93, 161] width 41 height 41
click at [68, 32] on input "text" at bounding box center [73, 31] width 71 height 6
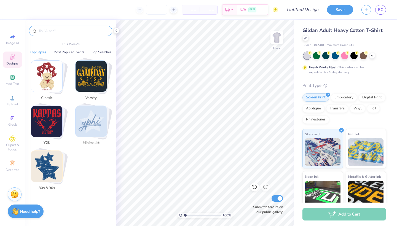
type input "x"
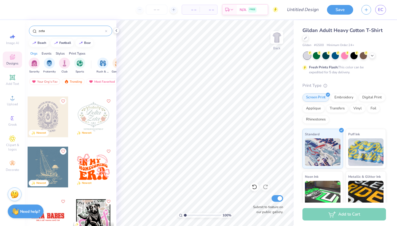
scroll to position [1040, 0]
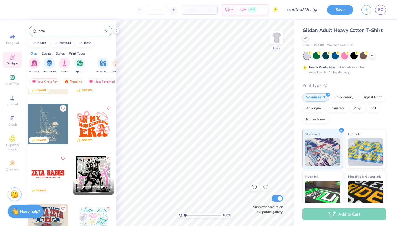
click at [68, 34] on div "zeta" at bounding box center [70, 31] width 83 height 10
click at [66, 31] on input "zeta" at bounding box center [71, 31] width 67 height 6
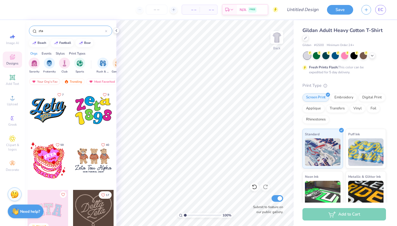
type input "zta"
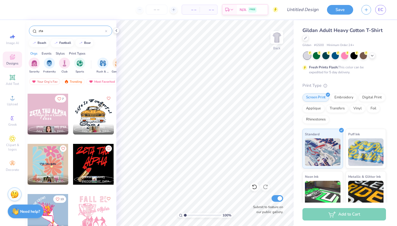
scroll to position [1407, 0]
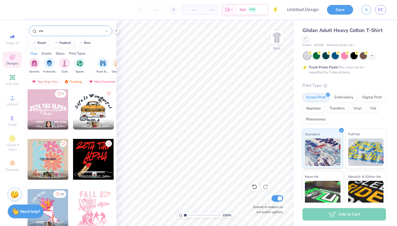
click at [45, 107] on div at bounding box center [48, 109] width 41 height 41
type input "7.67"
type input "1.67"
type input "4.19"
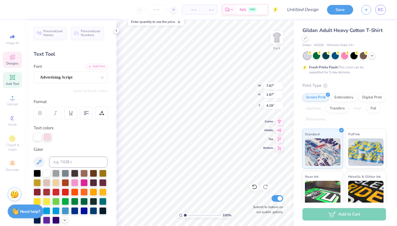
scroll to position [0, 0]
type textarea "Panhel Previews"
type input "2.28"
type input "0.53"
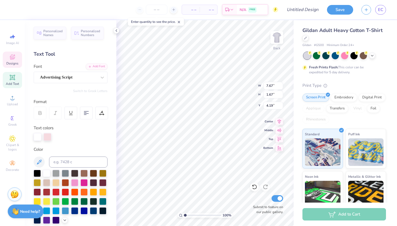
type input "5.58"
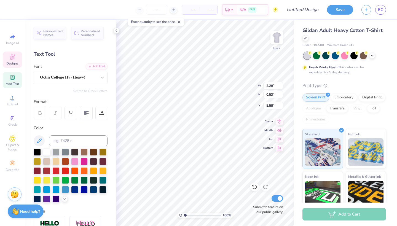
scroll to position [0, 0]
type textarea "Est"
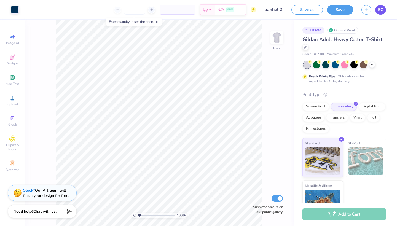
click at [383, 10] on span "EC" at bounding box center [380, 10] width 5 height 6
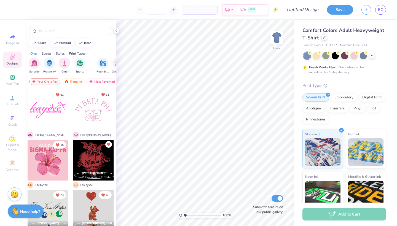
click at [324, 38] on icon at bounding box center [324, 37] width 3 height 3
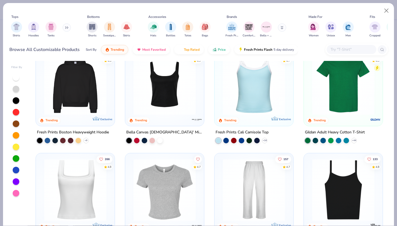
scroll to position [114, 0]
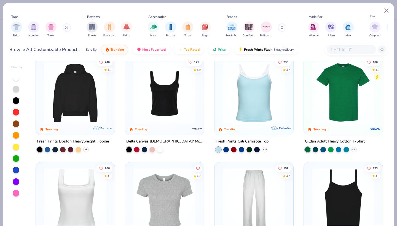
click at [320, 110] on img at bounding box center [344, 93] width 68 height 62
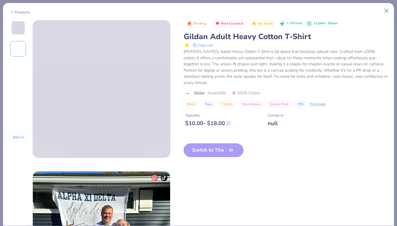
click at [219, 127] on div "Trending Most Favorited Top Rated 1.7M Clicks 11,000+ Orders Gildan Adult Heavy…" at bounding box center [286, 76] width 204 height 113
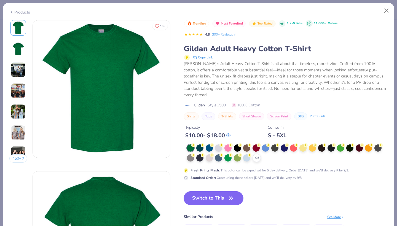
click at [223, 132] on div "$ 10.00 - $ 18.00" at bounding box center [207, 135] width 45 height 7
click at [220, 132] on div "$ 10.00 - $ 18.00" at bounding box center [207, 135] width 45 height 7
drag, startPoint x: 246, startPoint y: 98, endPoint x: 220, endPoint y: 129, distance: 40.3
click at [220, 132] on div "$ 10.00 - $ 18.00" at bounding box center [207, 135] width 45 height 7
drag, startPoint x: 220, startPoint y: 129, endPoint x: 247, endPoint y: 142, distance: 29.9
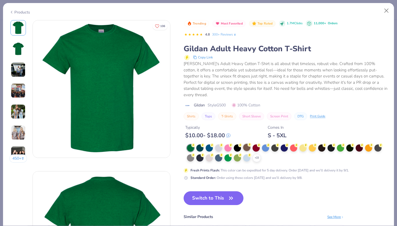
click at [247, 144] on div at bounding box center [246, 147] width 7 height 7
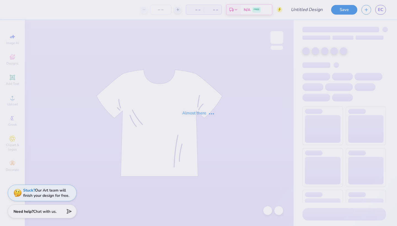
type input "panhel 1"
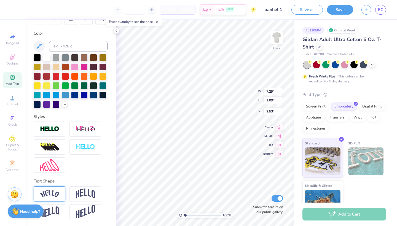
scroll to position [95, 0]
click at [52, 196] on img at bounding box center [49, 193] width 19 height 7
type input "8.42"
type input "1.87"
type input "2.15"
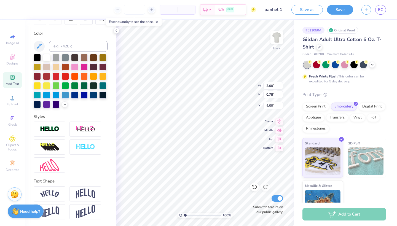
scroll to position [0, 1]
type textarea "Panhel Previews Est 1898"
type input "4.01"
type input "8.42"
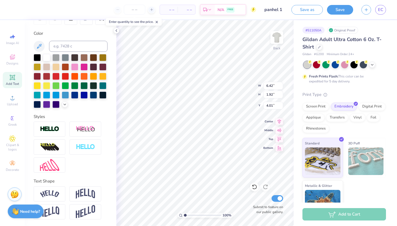
type input "1.87"
type input "2.15"
type input "11.43"
type input "2.54"
type input "2.02"
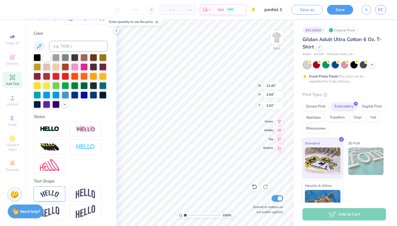
type input "6.42"
type input "1.92"
type input "4.81"
type input "4.57"
type input "1.37"
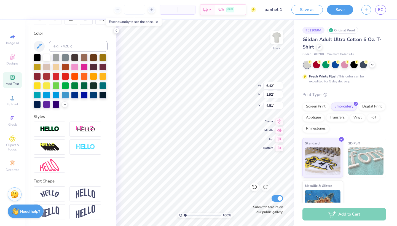
type input "5.36"
type input "3.00"
type input "4.57"
type input "1.37"
type input "4.85"
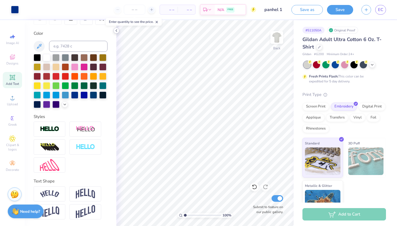
click at [118, 32] on icon at bounding box center [116, 30] width 4 height 4
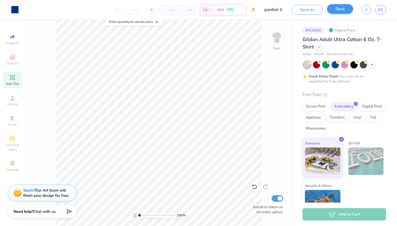
click at [350, 8] on button "Save" at bounding box center [340, 9] width 26 height 10
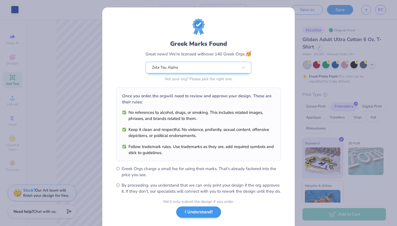
click at [199, 218] on button "I Understand!" at bounding box center [198, 212] width 45 height 11
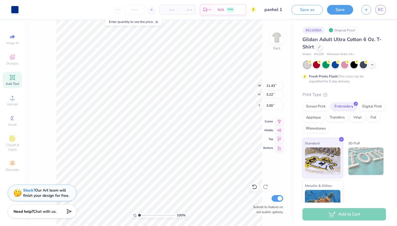
click at [10, 9] on div "Art colors" at bounding box center [9, 9] width 19 height 19
click at [14, 12] on div at bounding box center [15, 9] width 8 height 8
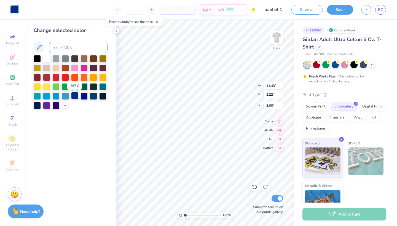
click at [76, 96] on div at bounding box center [74, 95] width 7 height 7
click at [92, 96] on div at bounding box center [93, 95] width 7 height 7
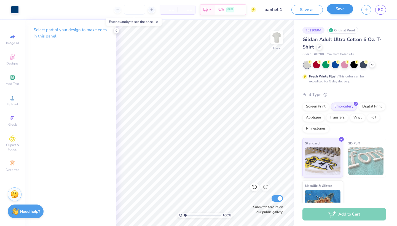
click at [341, 8] on button "Save" at bounding box center [340, 9] width 26 height 10
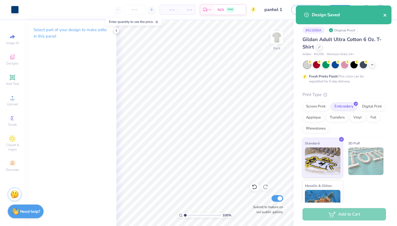
click at [386, 14] on icon "close" at bounding box center [385, 15] width 4 height 4
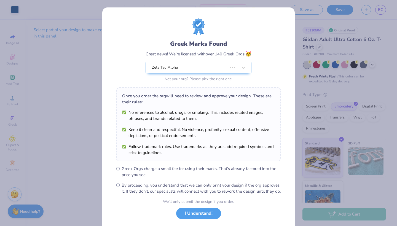
click at [384, 10] on div "Design Saved" at bounding box center [344, 16] width 98 height 25
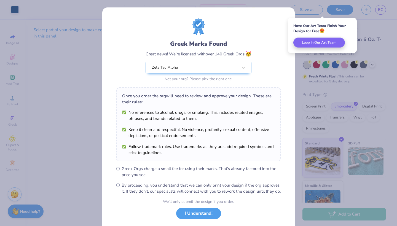
click at [210, 225] on div "We’ll only submit the design if you order. I Understand! No Greek marks in your…" at bounding box center [198, 216] width 71 height 35
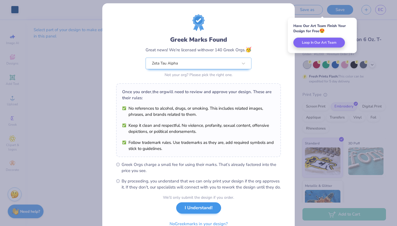
click at [210, 214] on button "I Understand!" at bounding box center [198, 207] width 45 height 11
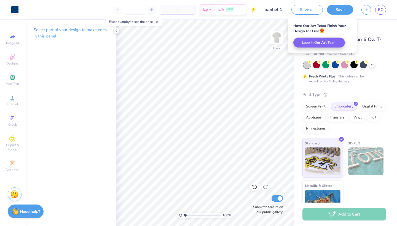
scroll to position [0, 0]
click at [377, 11] on link "EC" at bounding box center [380, 10] width 11 height 10
